Goal: Complete application form

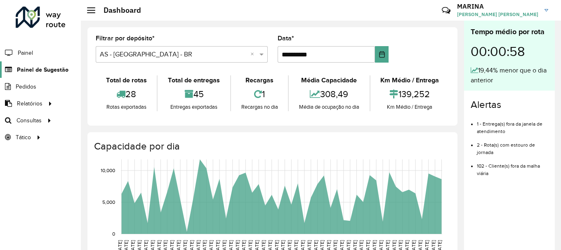
click at [56, 74] on link "Painel de Sugestão" at bounding box center [34, 69] width 69 height 17
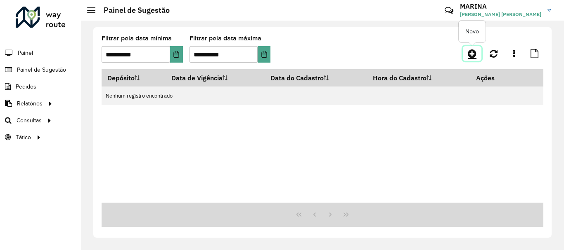
click at [476, 54] on icon at bounding box center [472, 54] width 9 height 10
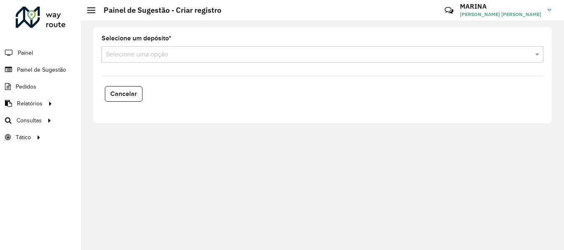
click at [158, 54] on input "text" at bounding box center [314, 55] width 417 height 10
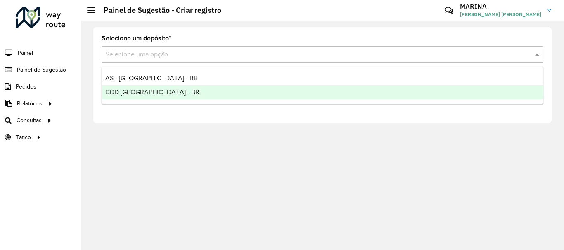
click at [153, 92] on span "CDD [GEOGRAPHIC_DATA] - BR" at bounding box center [152, 92] width 94 height 7
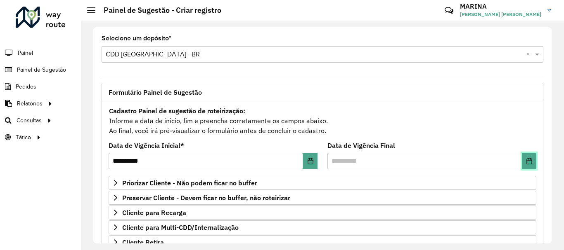
click at [527, 156] on button "Choose Date" at bounding box center [529, 161] width 14 height 17
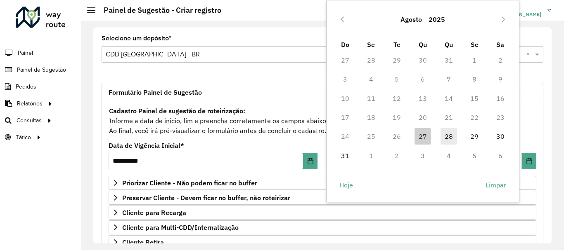
click at [451, 133] on span "28" at bounding box center [448, 136] width 17 height 17
type input "**********"
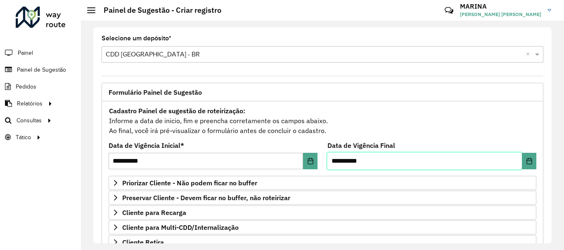
scroll to position [161, 0]
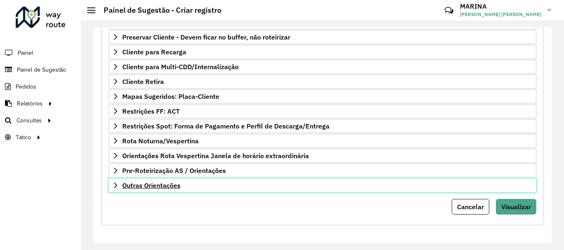
click at [198, 187] on link "Outras Orientações" at bounding box center [323, 186] width 428 height 14
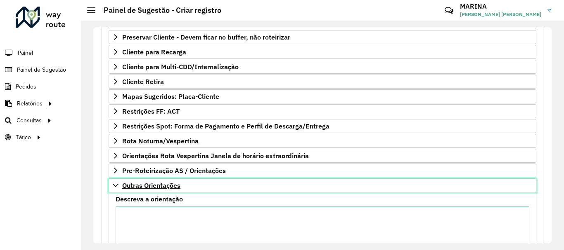
scroll to position [176, 0]
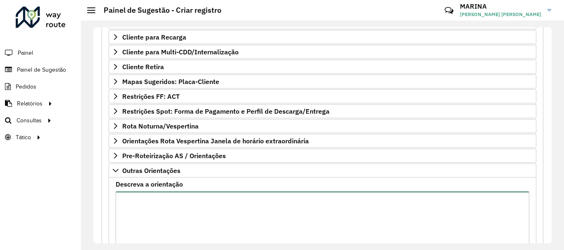
click at [201, 210] on textarea "Descreva a orientação" at bounding box center [322, 227] width 413 height 70
paste textarea "**********"
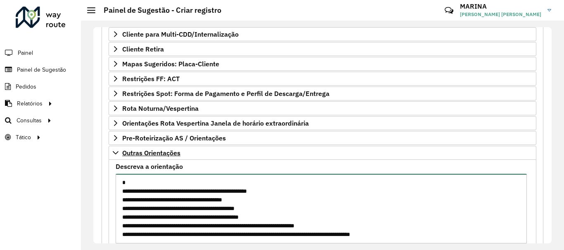
scroll to position [255, 0]
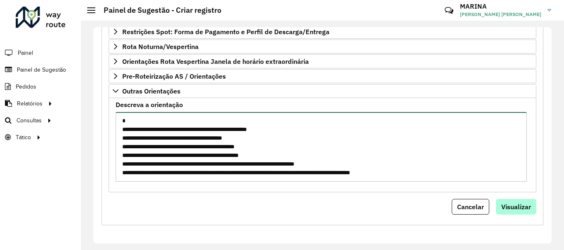
type textarea "**********"
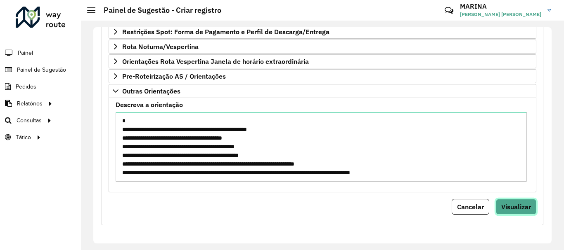
click at [515, 206] on span "Visualizar" at bounding box center [516, 207] width 30 height 8
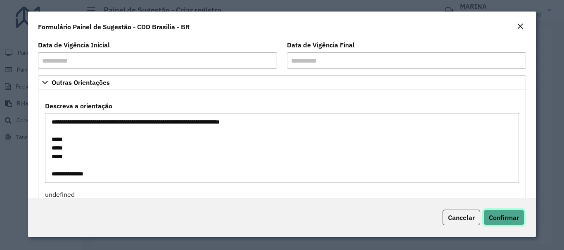
click at [506, 217] on span "Confirmar" at bounding box center [504, 218] width 30 height 8
